Goal: Find specific page/section: Find specific page/section

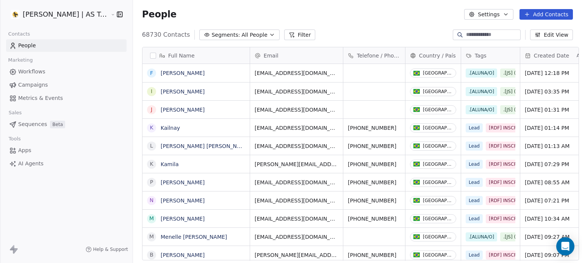
scroll to position [226, 449]
click at [79, 88] on link "Campaigns" at bounding box center [66, 85] width 121 height 13
